Goal: Navigation & Orientation: Find specific page/section

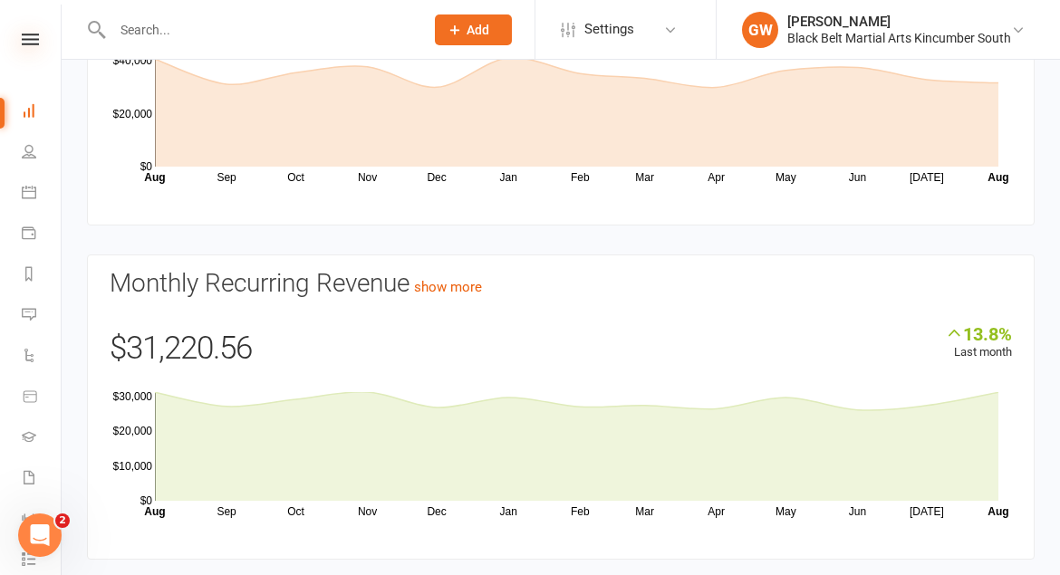
click at [33, 43] on icon at bounding box center [30, 40] width 17 height 12
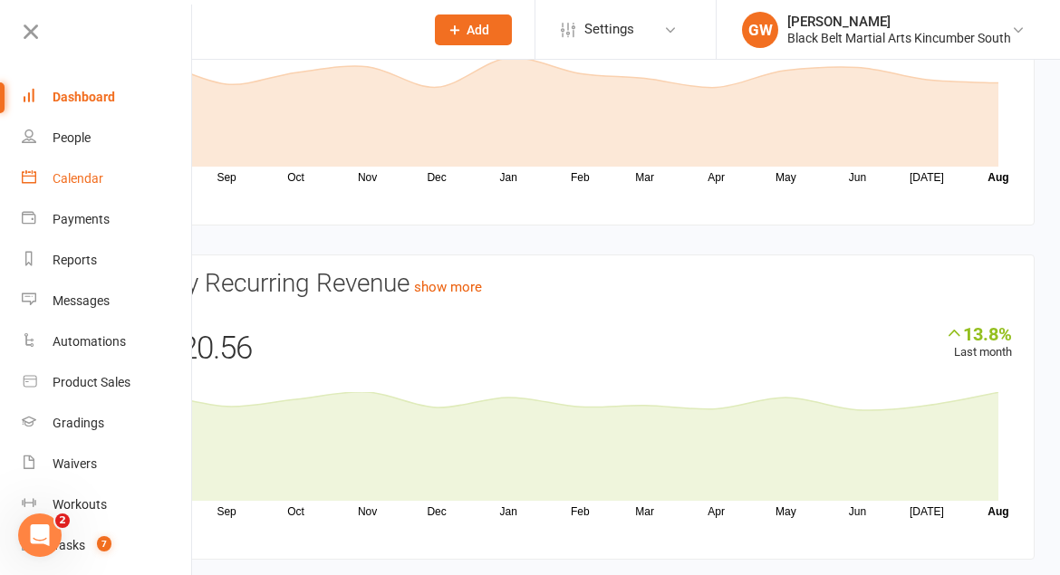
click at [82, 183] on div "Calendar" at bounding box center [78, 178] width 51 height 14
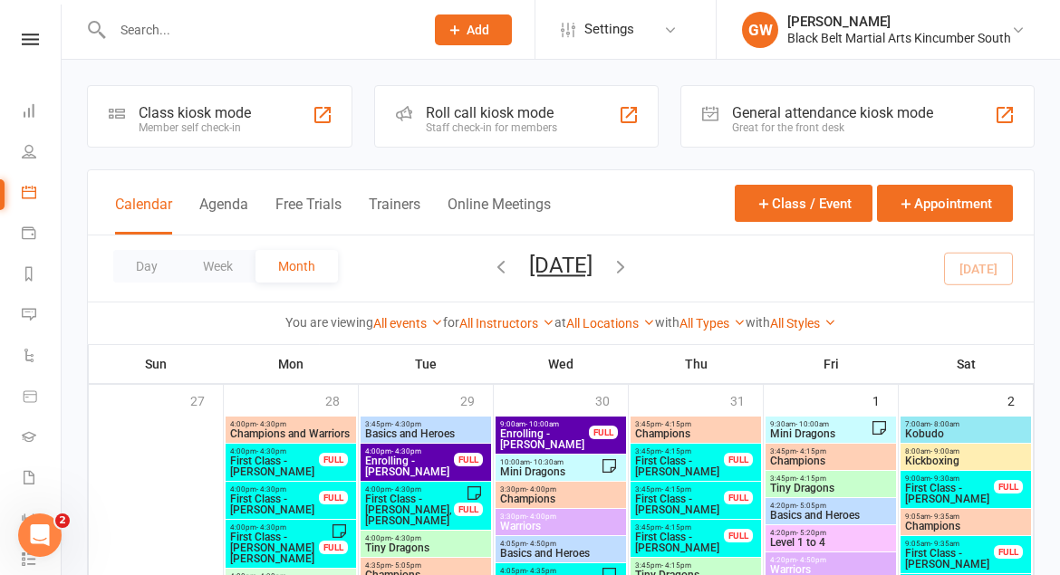
click at [39, 39] on link at bounding box center [30, 40] width 64 height 12
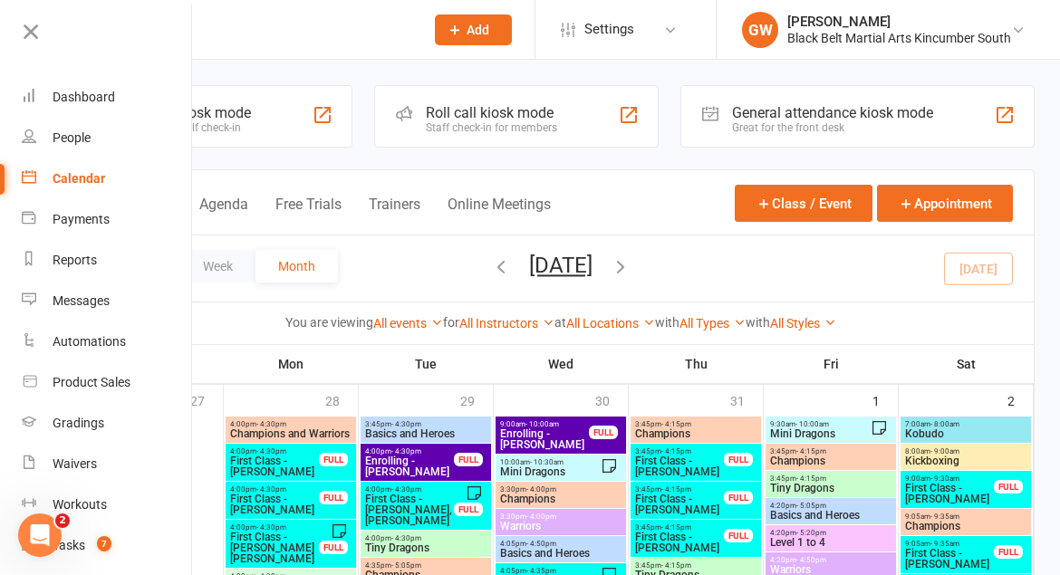
click at [83, 176] on div "Calendar" at bounding box center [79, 178] width 53 height 14
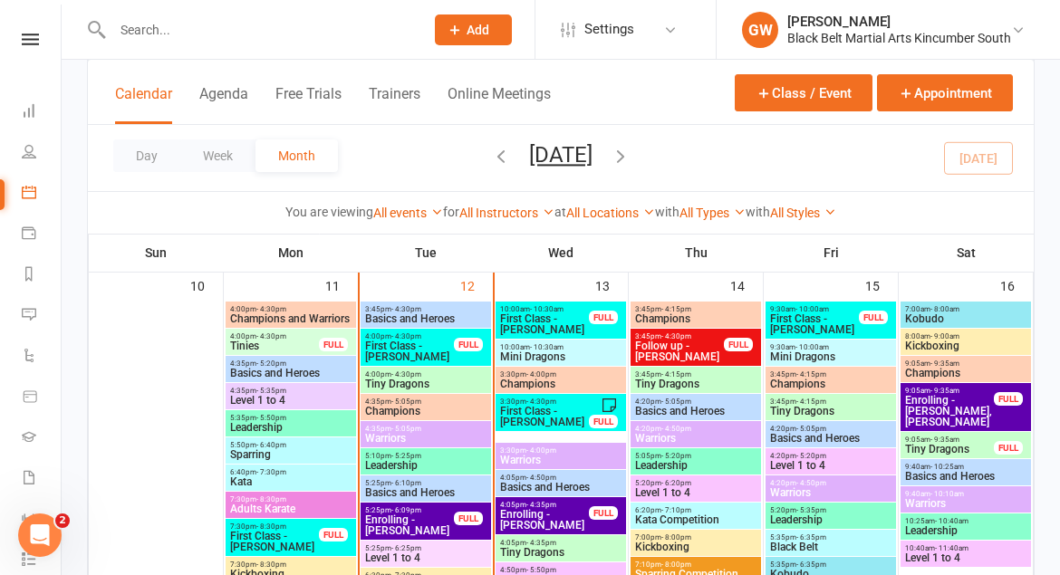
scroll to position [1075, 0]
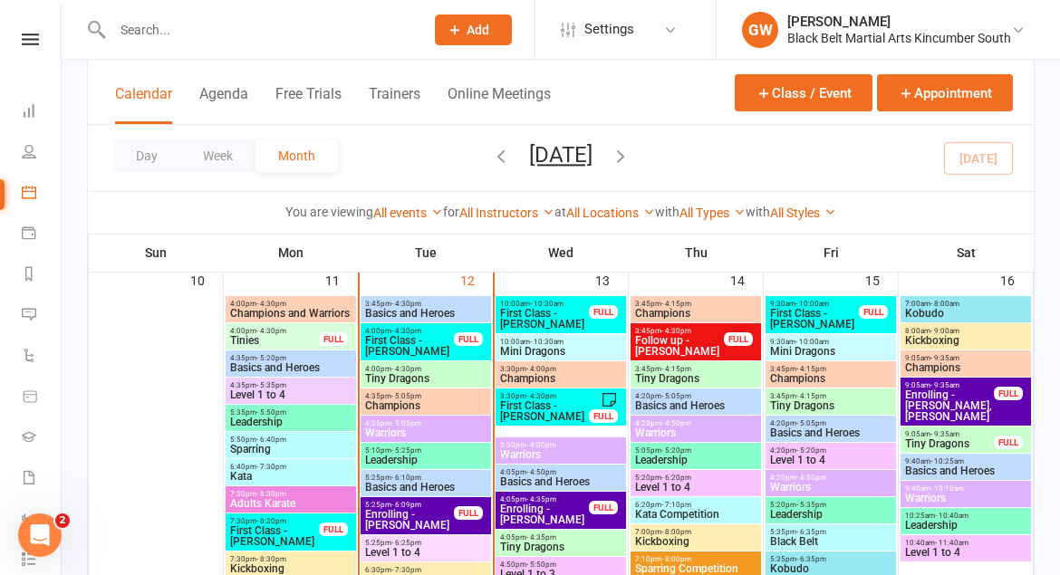
click at [408, 375] on span "Tiny Dragons" at bounding box center [425, 378] width 123 height 11
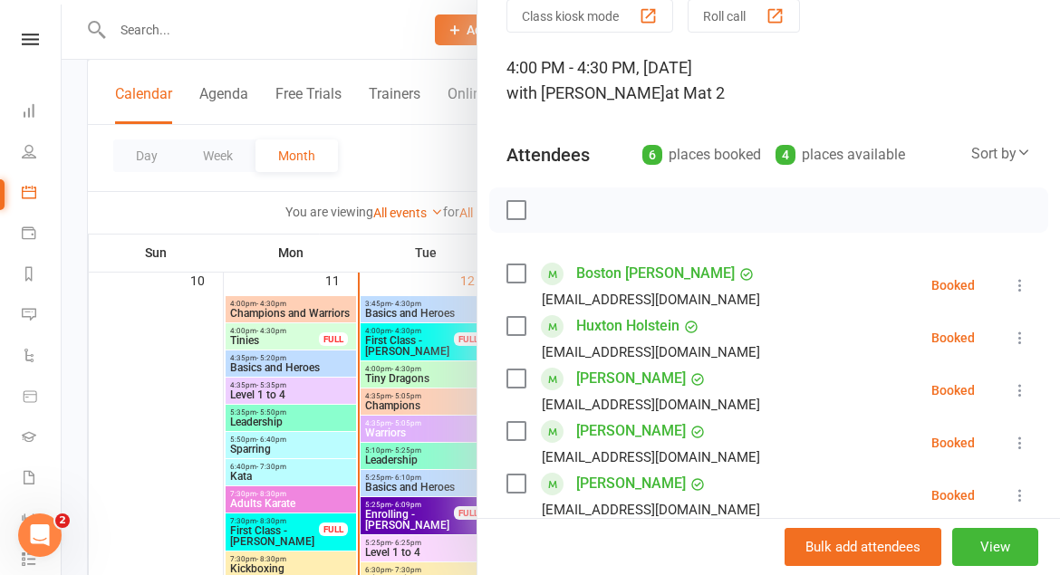
scroll to position [0, 0]
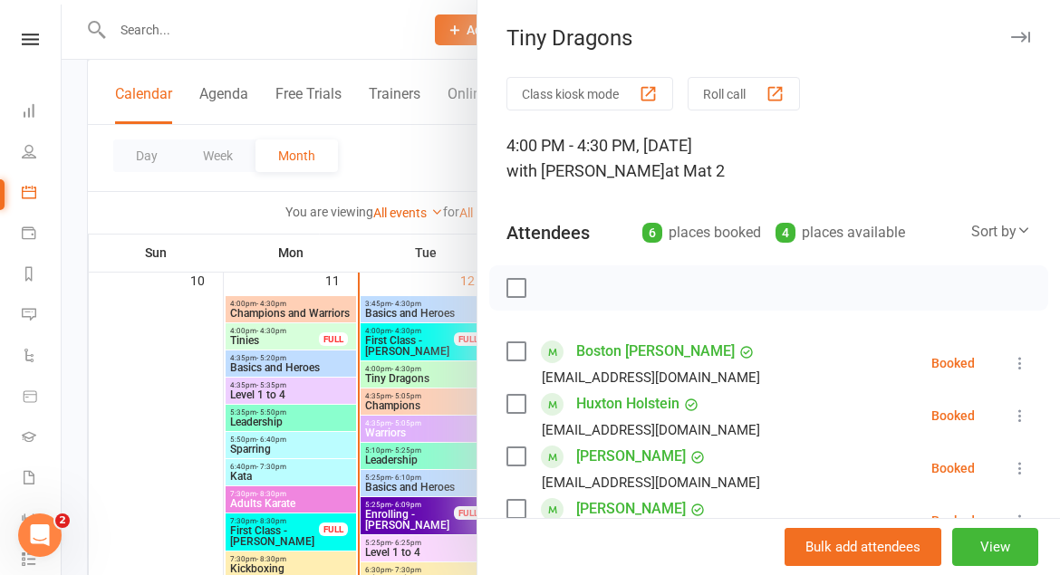
click at [1029, 22] on div "Tiny Dragons Class kiosk mode Roll call 4:00 PM - 4:30 PM, [DATE] with [PERSON_…" at bounding box center [768, 287] width 583 height 575
click at [1023, 34] on icon "button" at bounding box center [1020, 37] width 19 height 11
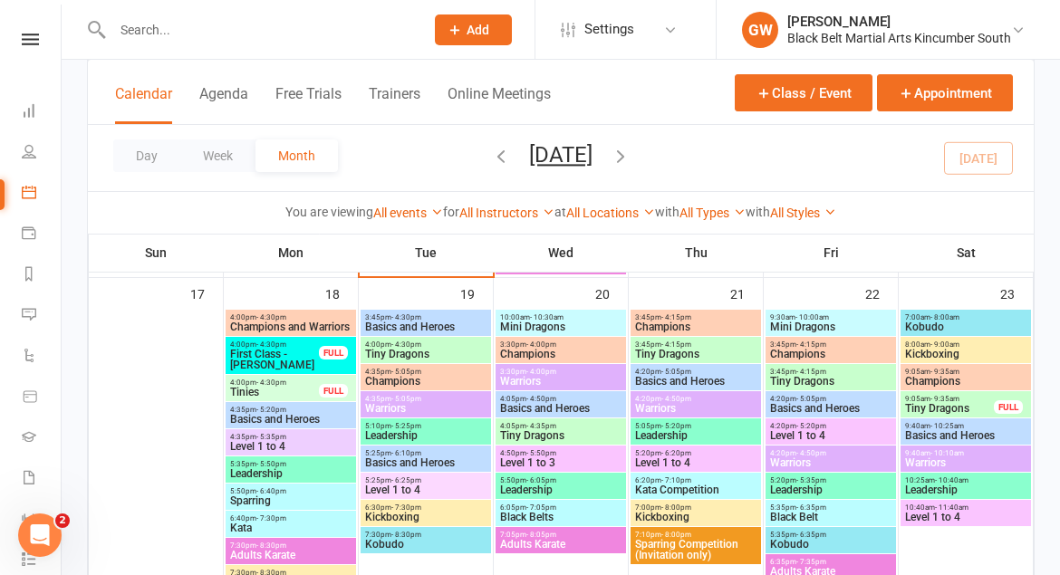
scroll to position [1507, 0]
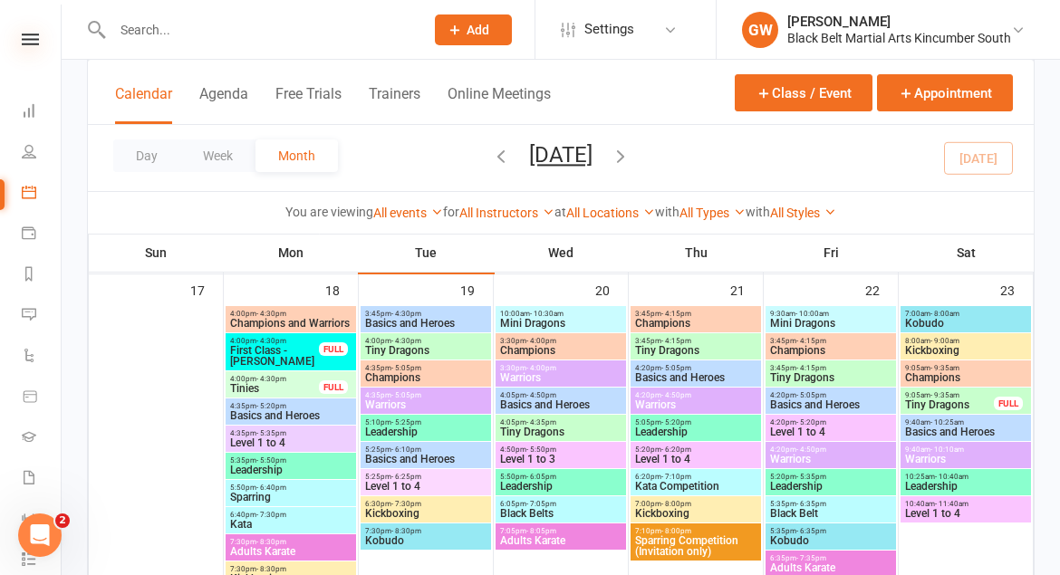
click at [30, 38] on icon at bounding box center [30, 40] width 17 height 12
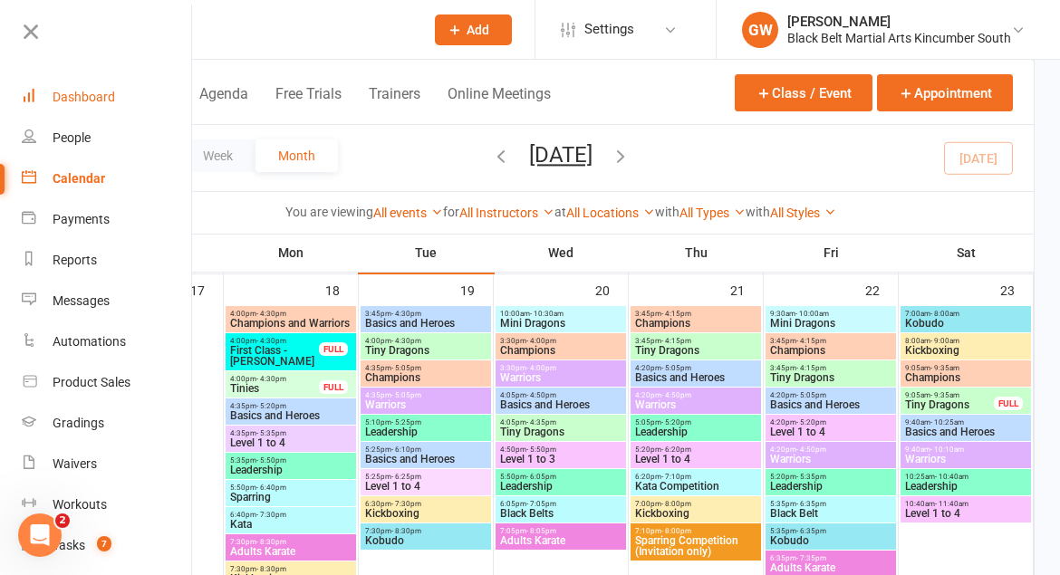
click at [65, 102] on div "Dashboard" at bounding box center [84, 97] width 63 height 14
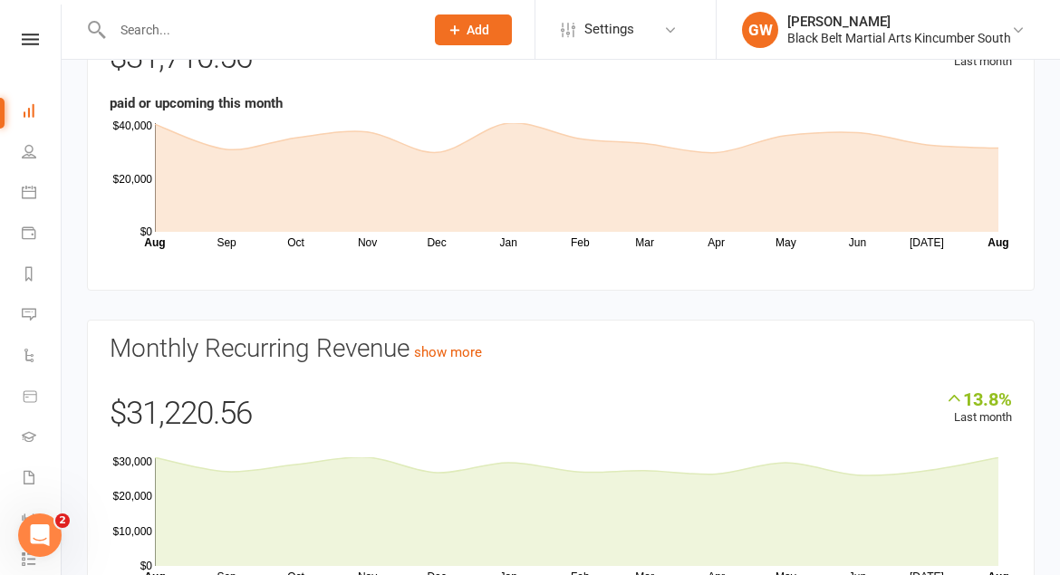
scroll to position [184, 0]
